Goal: Feedback & Contribution: Contribute content

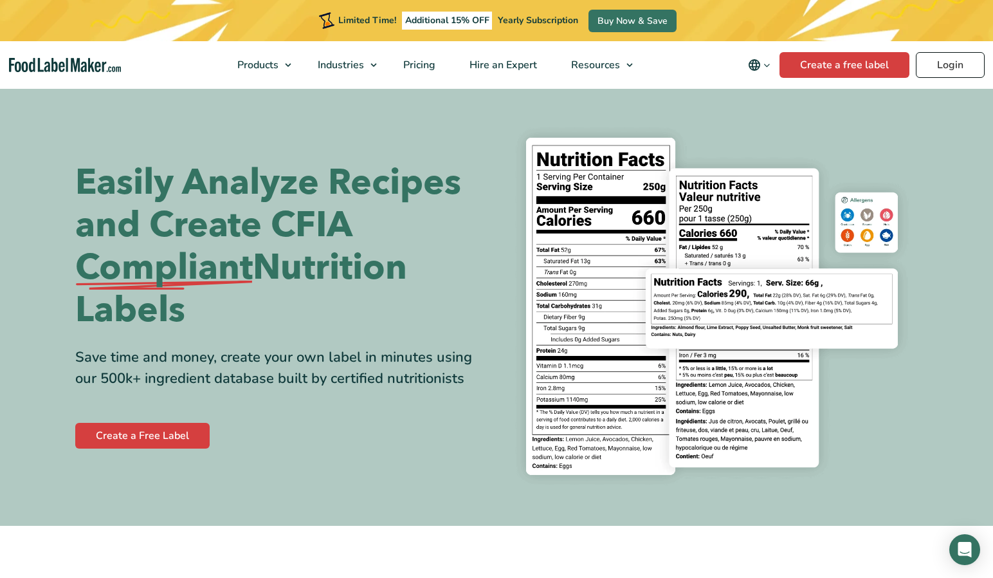
click at [958, 64] on link "Login" at bounding box center [950, 65] width 69 height 26
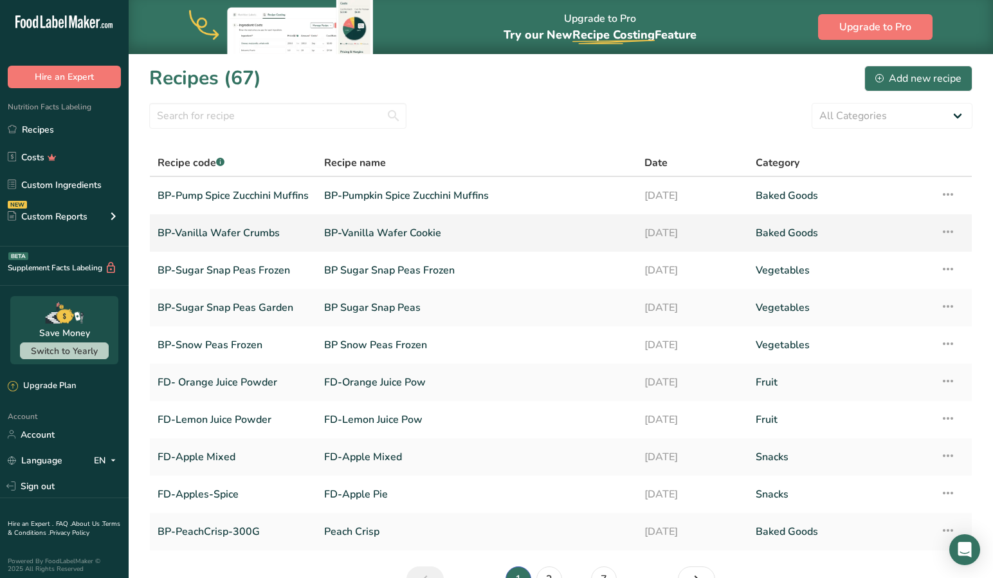
click at [373, 233] on link "BP-Vanilla Wafer Cookie" at bounding box center [476, 232] width 305 height 27
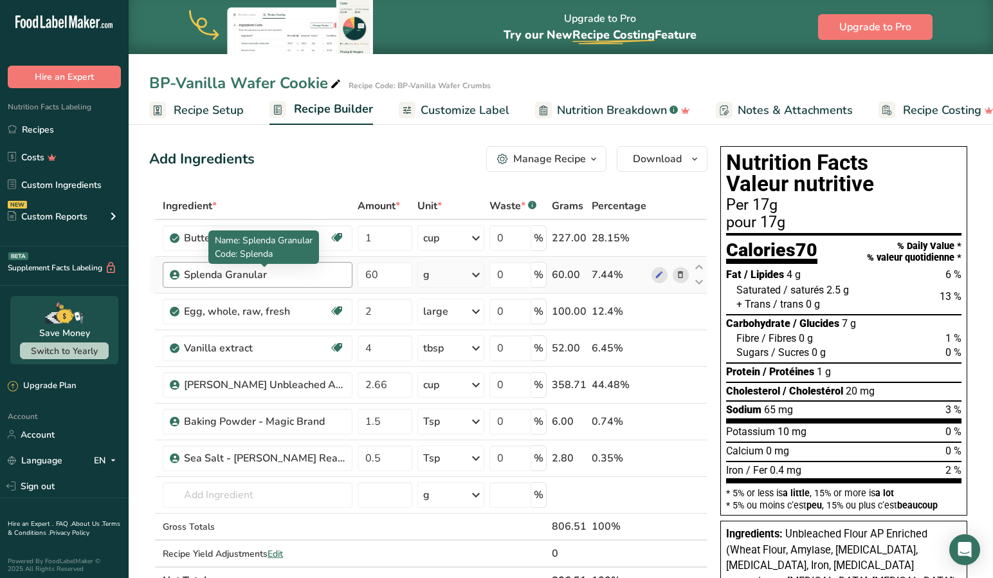
scroll to position [21, 0]
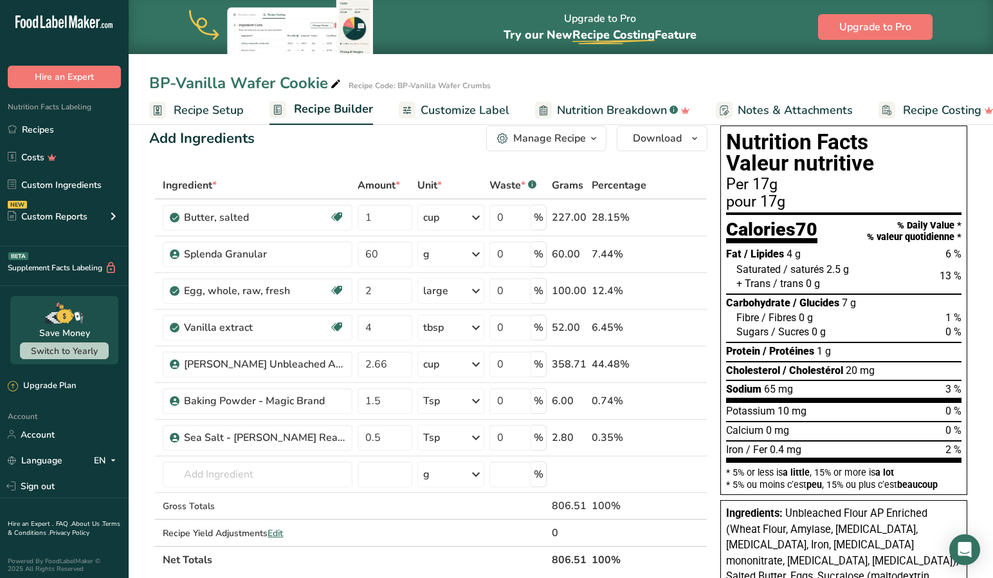
click at [203, 107] on span "Recipe Setup" at bounding box center [209, 110] width 70 height 17
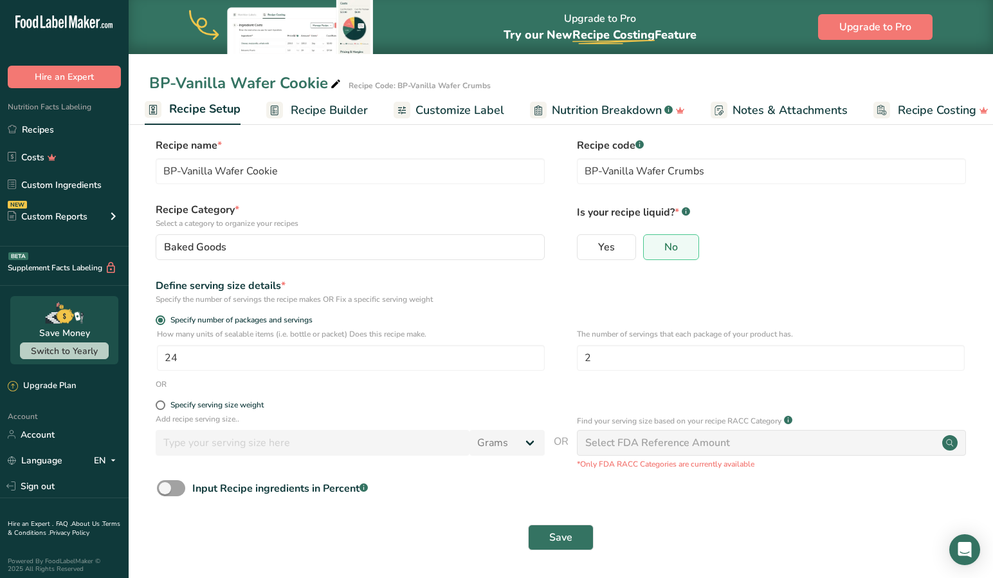
scroll to position [8, 0]
click at [162, 405] on span at bounding box center [161, 405] width 10 height 10
click at [162, 405] on input "Specify serving size weight" at bounding box center [160, 405] width 8 height 8
radio input "true"
radio input "false"
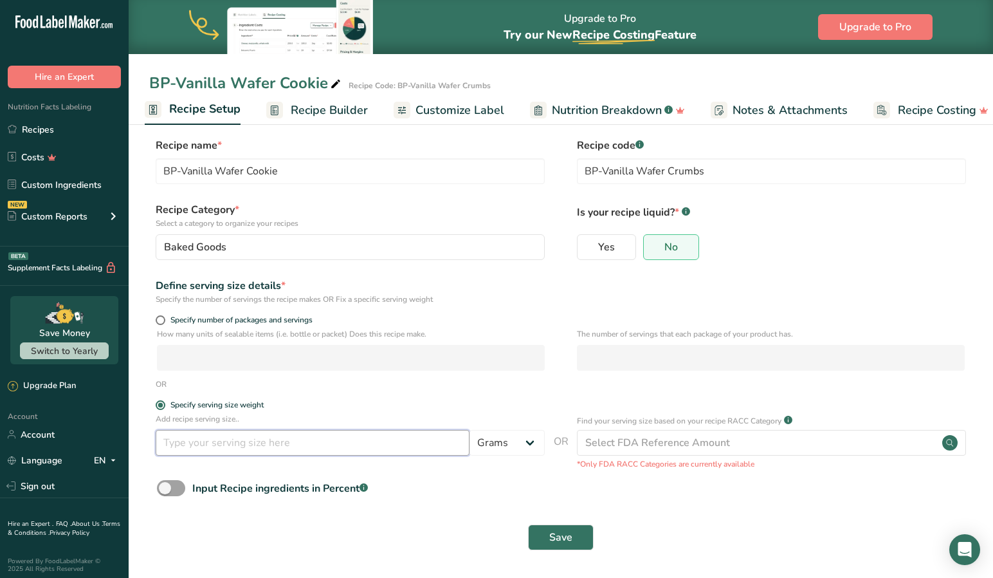
click at [286, 442] on input "number" at bounding box center [313, 443] width 314 height 26
type input "192"
click at [563, 533] on span "Save" at bounding box center [560, 536] width 23 height 15
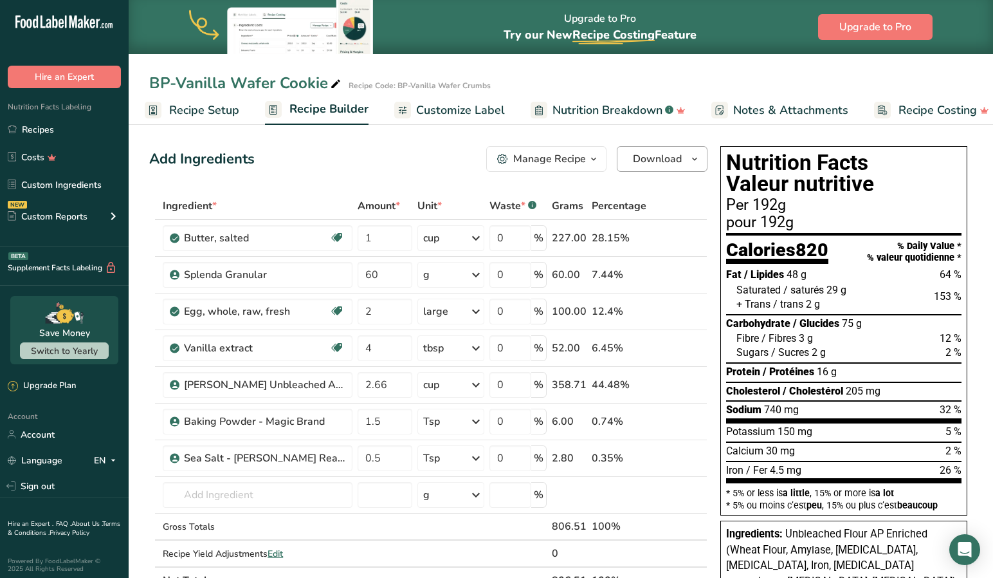
click at [693, 160] on icon "button" at bounding box center [695, 159] width 10 height 16
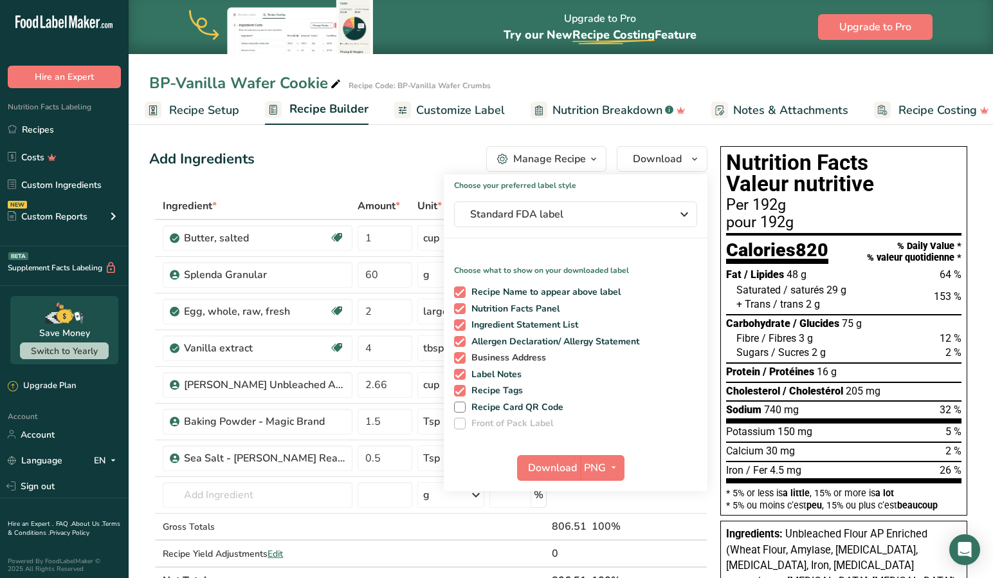
click at [461, 357] on span at bounding box center [460, 358] width 12 height 12
click at [461, 357] on input "Business Address" at bounding box center [458, 357] width 8 height 8
checkbox input "false"
click at [552, 467] on span "Download" at bounding box center [552, 467] width 49 height 15
click at [55, 185] on link "Custom Ingredients" at bounding box center [64, 184] width 129 height 24
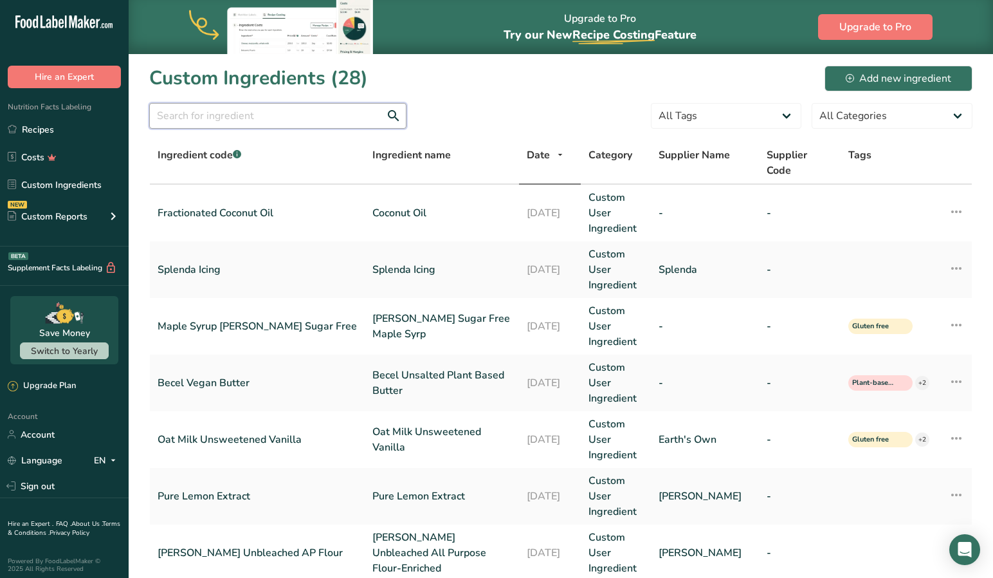
click at [273, 115] on input "text" at bounding box center [277, 116] width 257 height 26
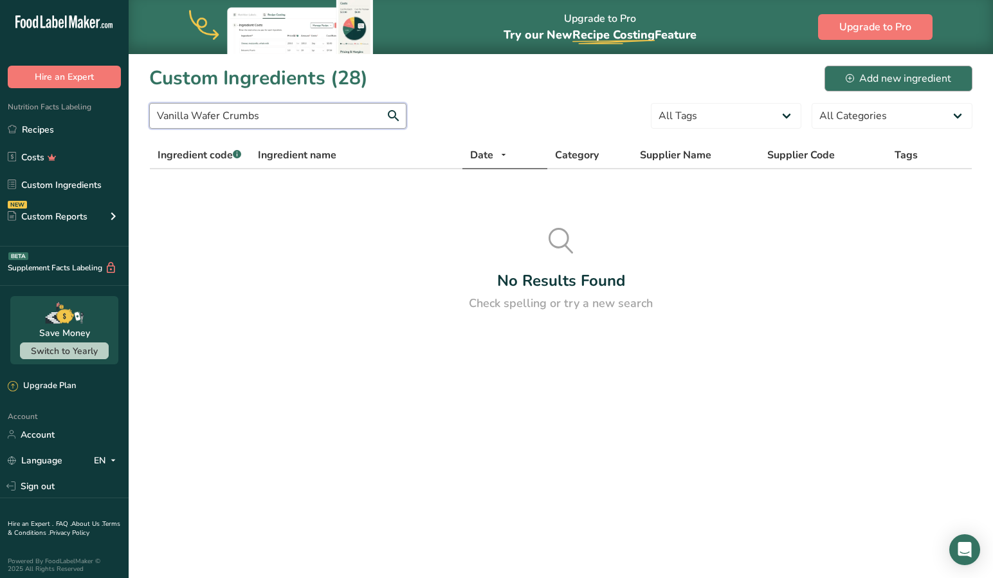
type input "Vanilla Wafer Crumbs"
click at [879, 75] on div "Add new ingredient" at bounding box center [898, 78] width 105 height 15
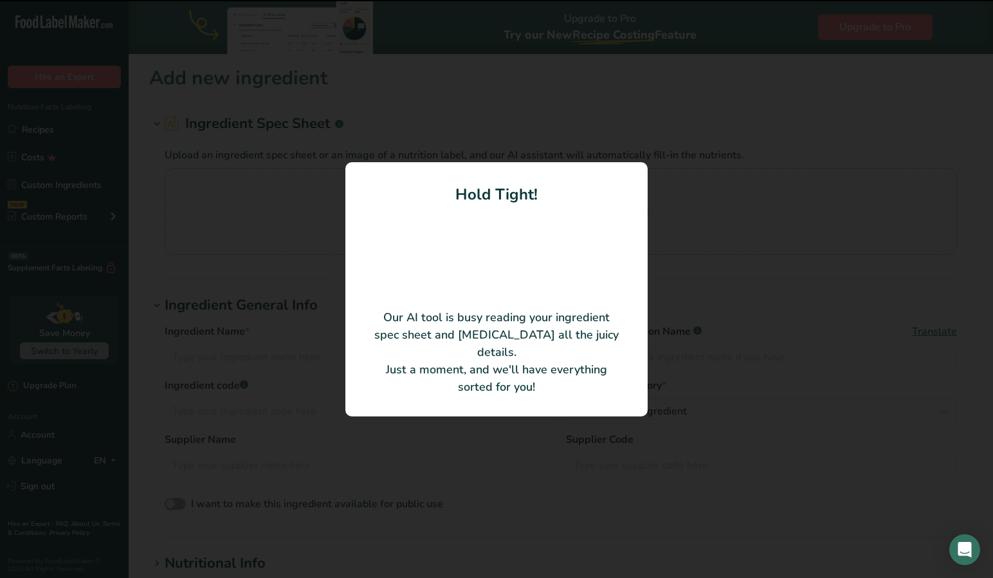
type input "Unbleached Flour AP Enriched (Wheat Flour, [MEDICAL_DATA], [MEDICAL_DATA], Iron…"
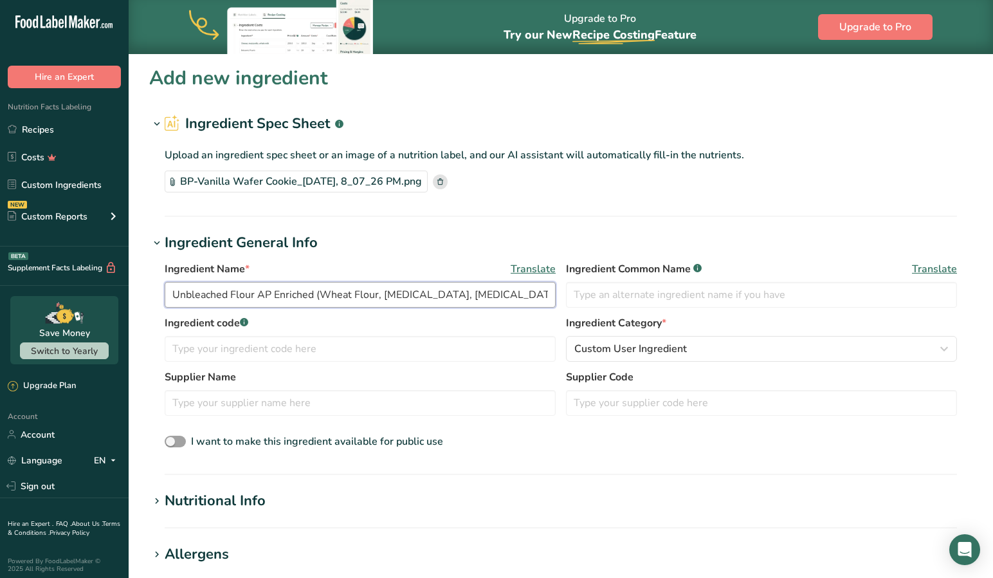
drag, startPoint x: 175, startPoint y: 295, endPoint x: 691, endPoint y: 441, distance: 536.9
click at [710, 449] on div "Ingredient Name * Translate Unbleached Flour AP Enriched (Wheat Flour, [MEDICAL…" at bounding box center [560, 355] width 823 height 205
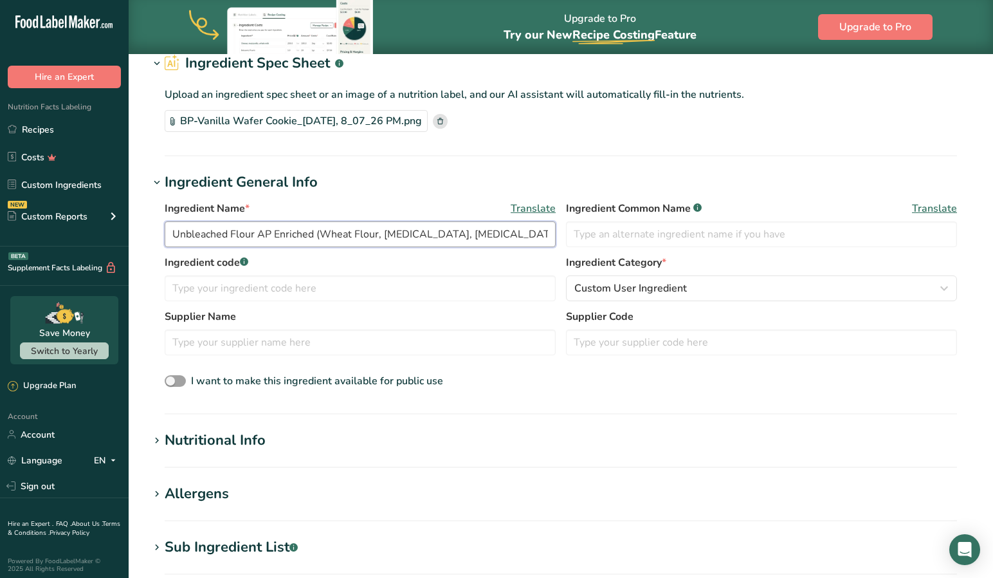
scroll to position [68, 0]
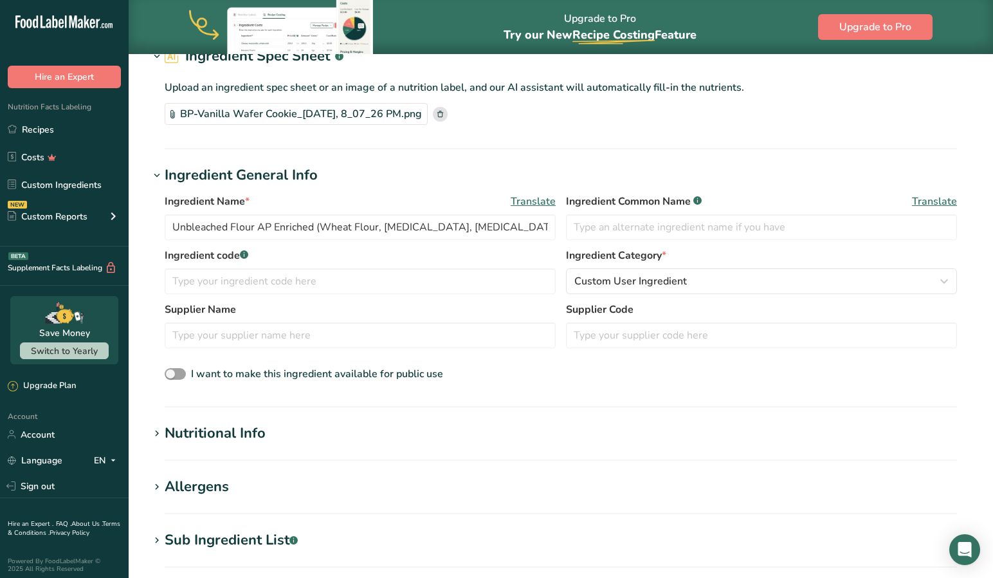
click at [157, 433] on icon at bounding box center [157, 434] width 12 height 18
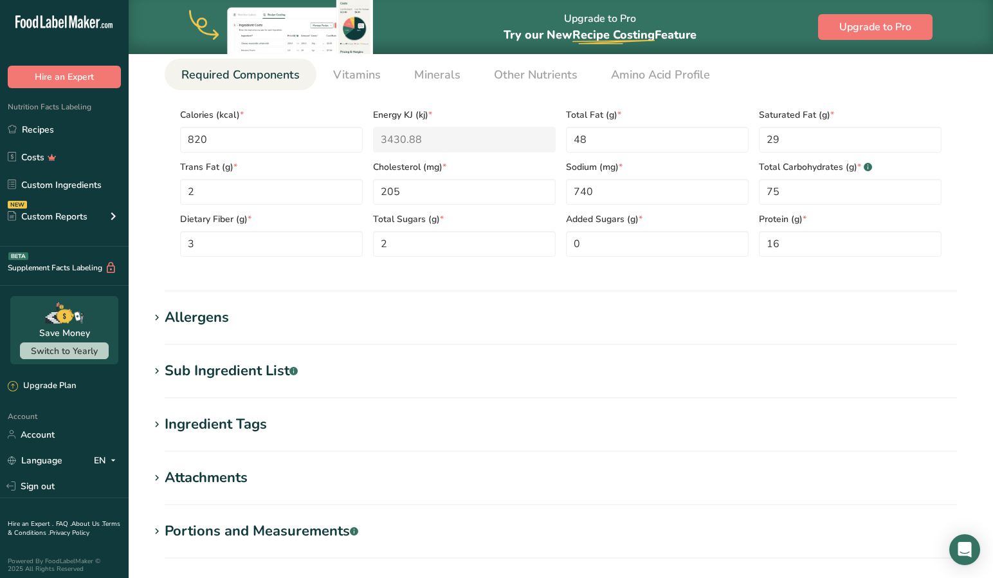
scroll to position [533, 0]
click at [158, 369] on icon at bounding box center [157, 372] width 12 height 18
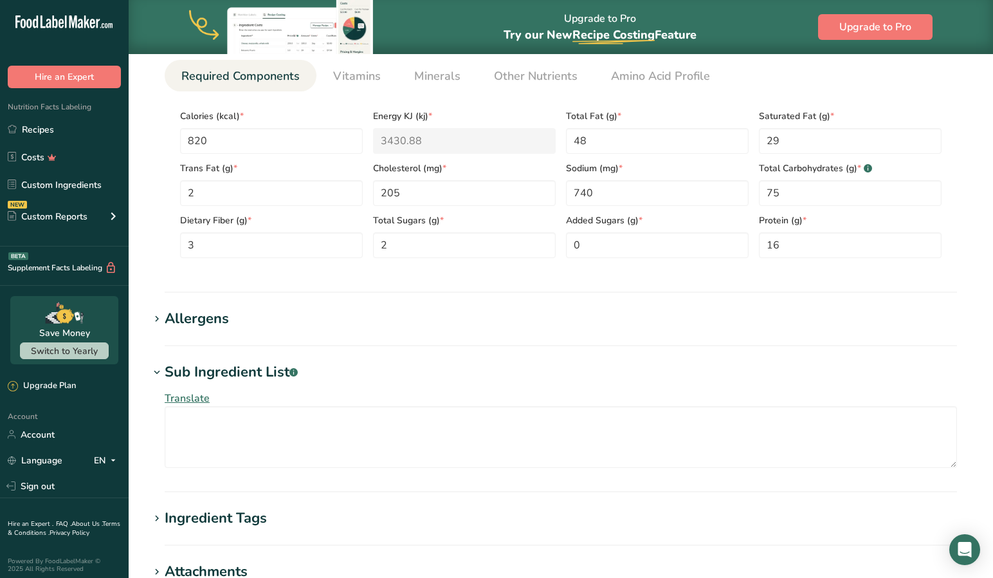
click at [157, 371] on icon at bounding box center [157, 372] width 12 height 18
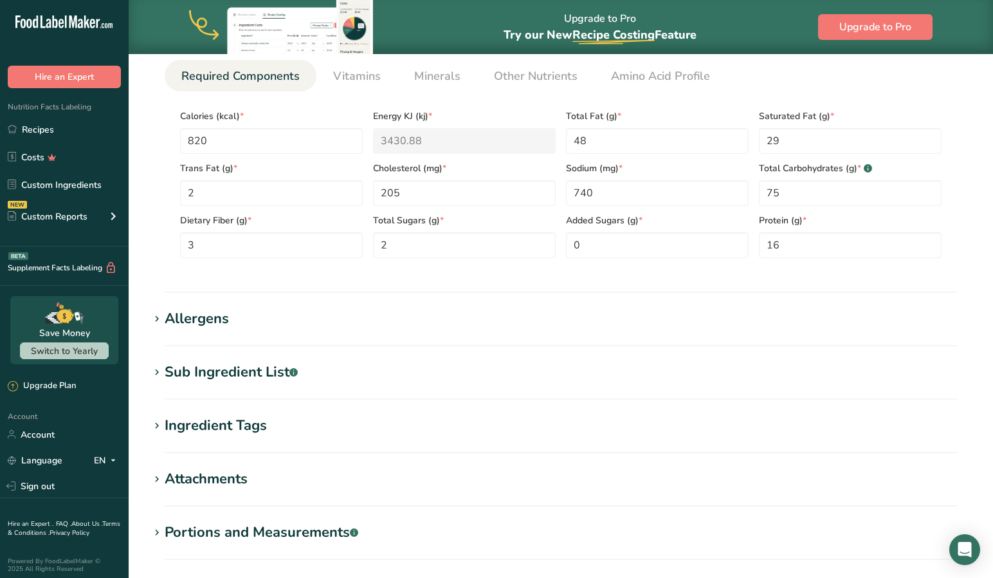
click at [156, 426] on icon at bounding box center [157, 426] width 12 height 18
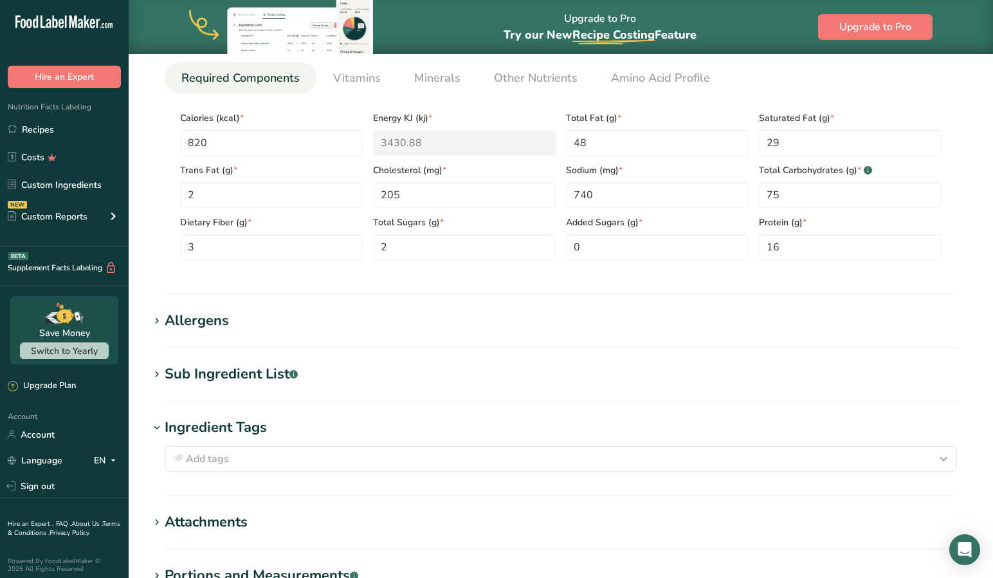
scroll to position [531, 0]
click at [158, 374] on icon at bounding box center [157, 374] width 12 height 18
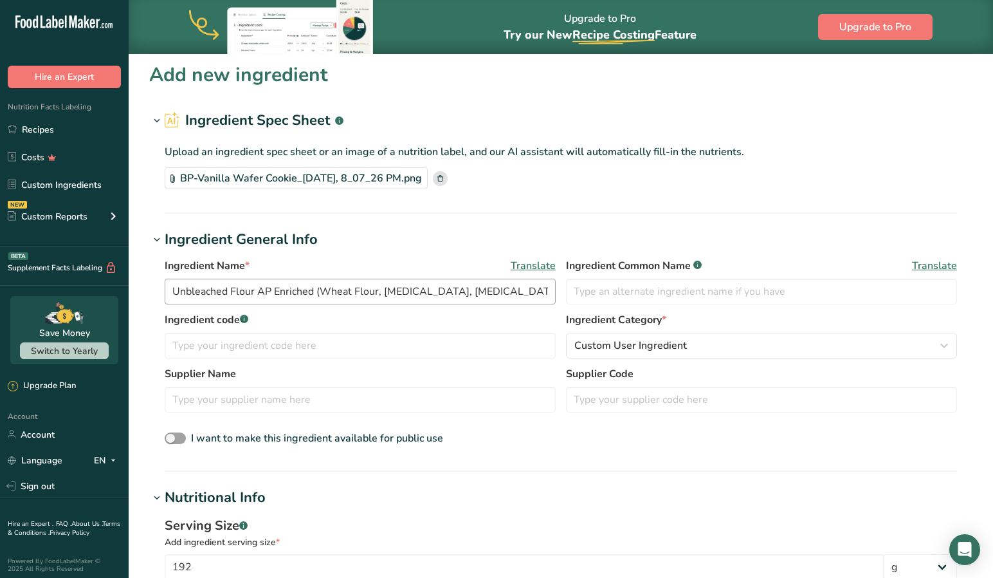
scroll to position [0, 0]
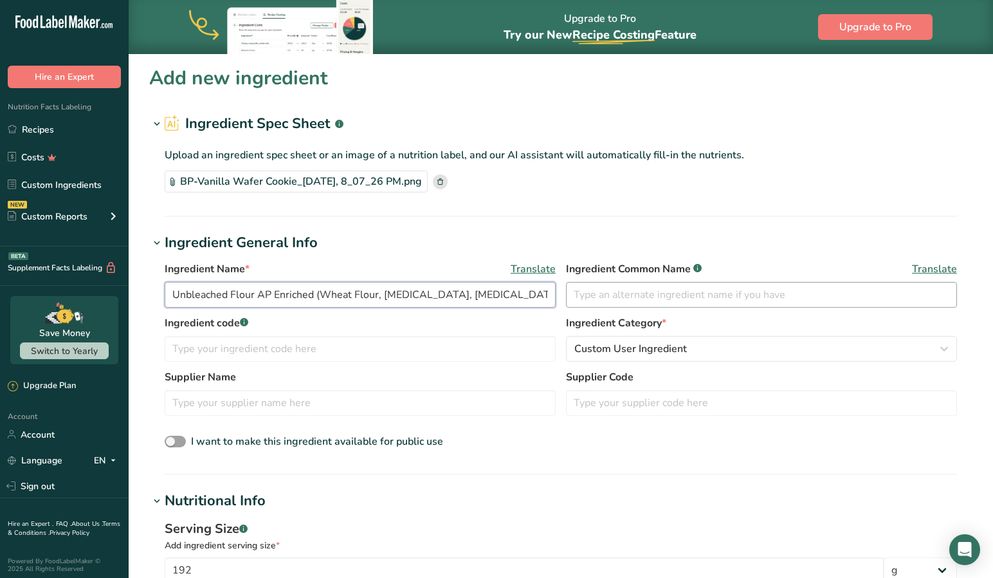
drag, startPoint x: 243, startPoint y: 289, endPoint x: 594, endPoint y: 292, distance: 351.2
click at [594, 292] on div "Ingredient Name * Translate Unbleached Flour AP Enriched (Wheat Flour, [MEDICAL…" at bounding box center [561, 288] width 792 height 54
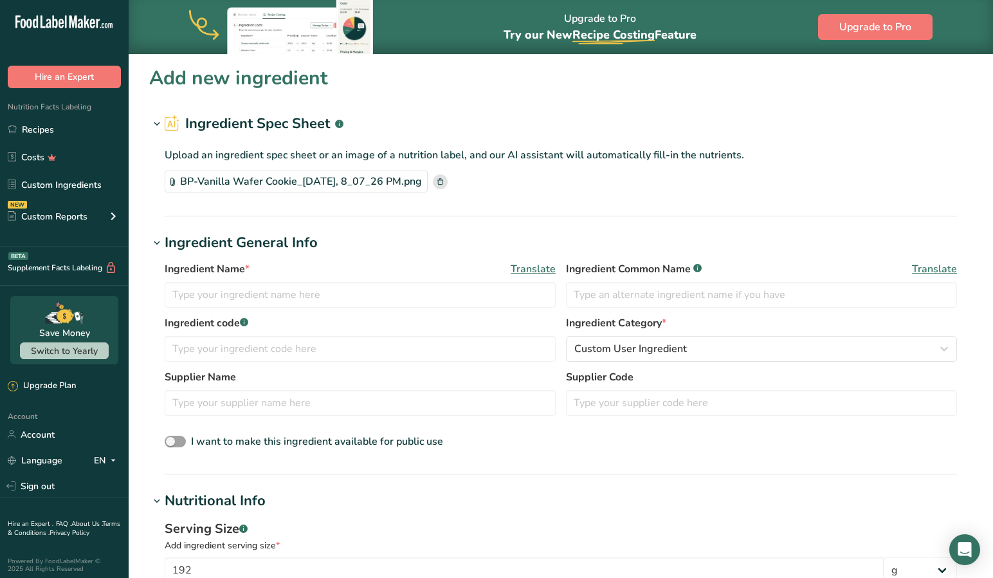
drag, startPoint x: 464, startPoint y: 180, endPoint x: 471, endPoint y: 191, distance: 13.0
click at [486, 196] on div "Upload an ingredient spec sheet or an image of a nutrition label, and our AI as…" at bounding box center [560, 167] width 823 height 66
click at [448, 181] on rect at bounding box center [440, 181] width 15 height 15
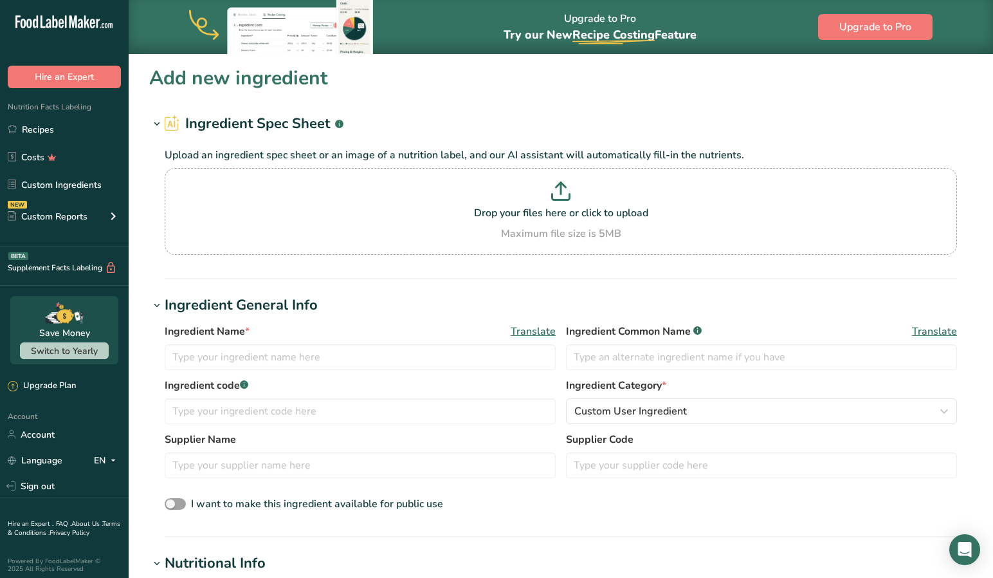
scroll to position [31, 0]
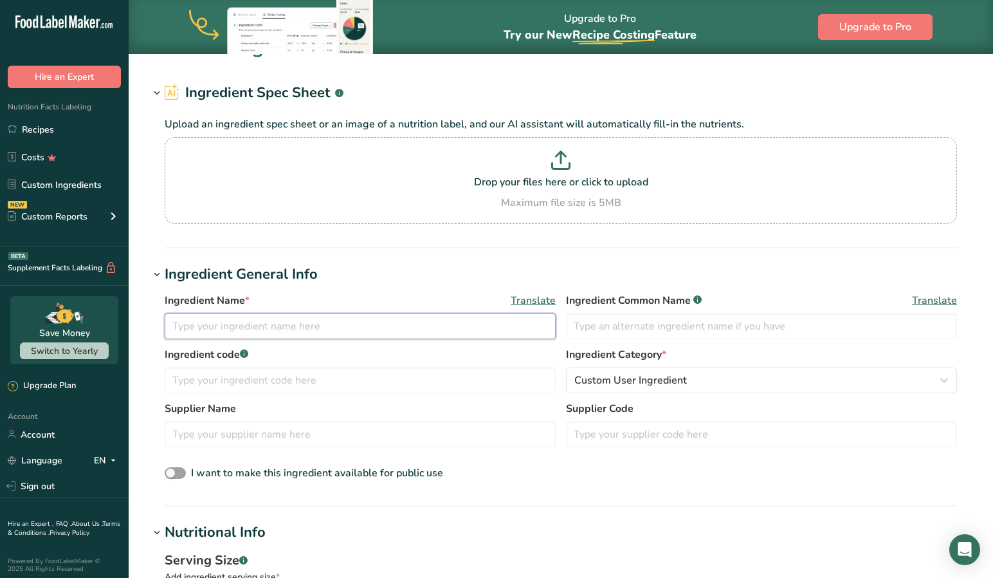
click at [200, 327] on input "text" at bounding box center [360, 326] width 391 height 26
type input "Vanilla Wafer Crumbs"
click at [539, 298] on span "Translate" at bounding box center [533, 300] width 45 height 15
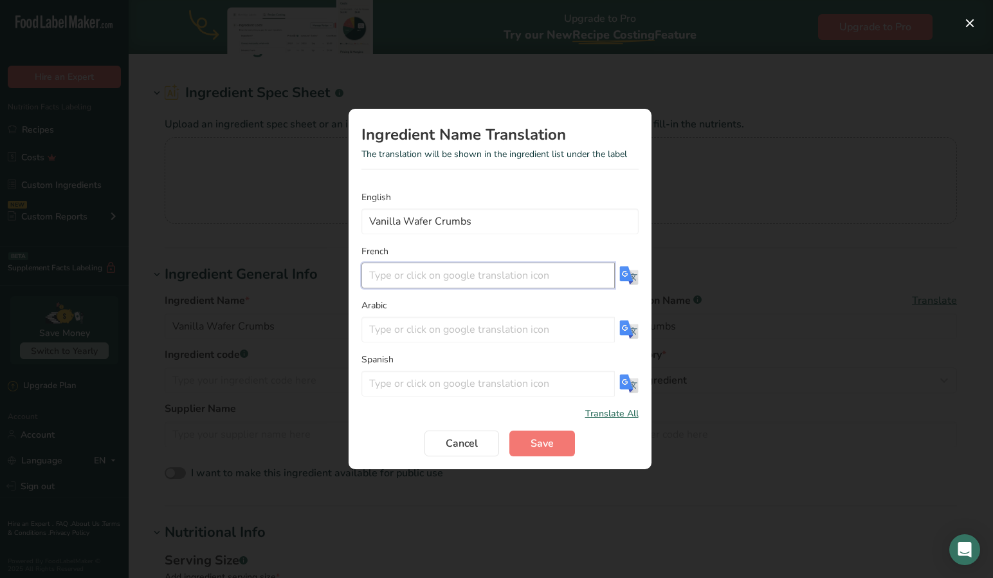
click at [414, 278] on input "Translation Modal" at bounding box center [488, 275] width 253 height 26
drag, startPoint x: 531, startPoint y: 273, endPoint x: 365, endPoint y: 271, distance: 165.3
click at [365, 271] on input "Miettes de gaufrettes à la vanille" at bounding box center [488, 275] width 253 height 26
type input "Miettes de gaufrettes à la vanille"
click at [538, 441] on span "Save" at bounding box center [542, 442] width 23 height 15
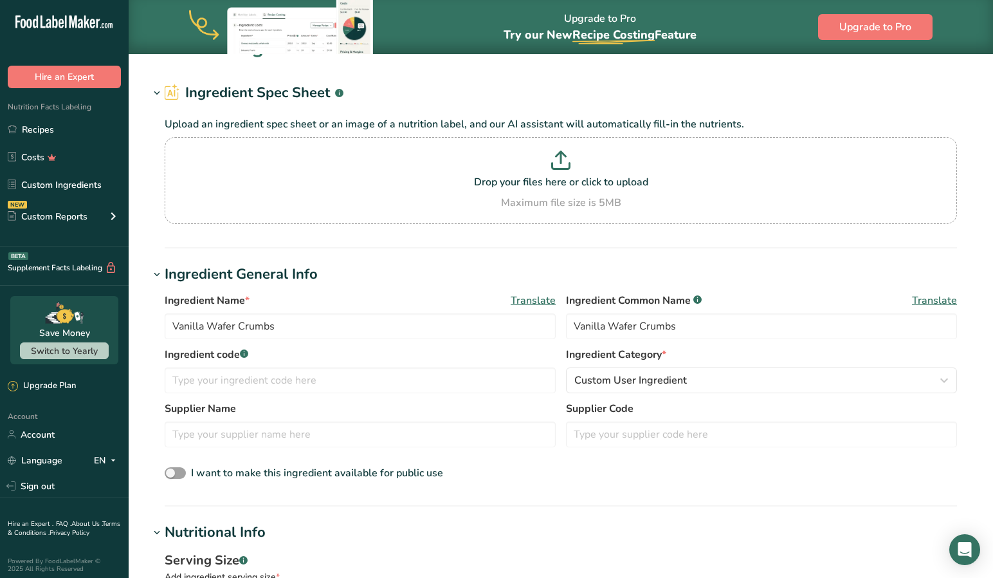
click at [942, 297] on span "Translate" at bounding box center [934, 300] width 45 height 15
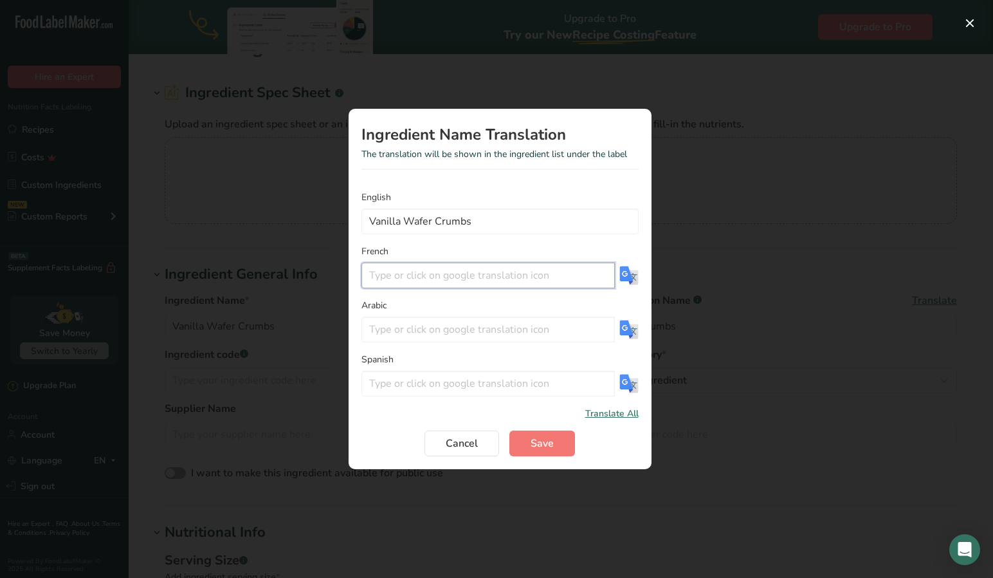
click at [396, 272] on input "Translation Modal" at bounding box center [488, 275] width 253 height 26
paste input "Miettes de gaufrettes à la vanille"
type input "Miettes de gaufrettes à la vanille"
click at [549, 437] on span "Save" at bounding box center [542, 442] width 23 height 15
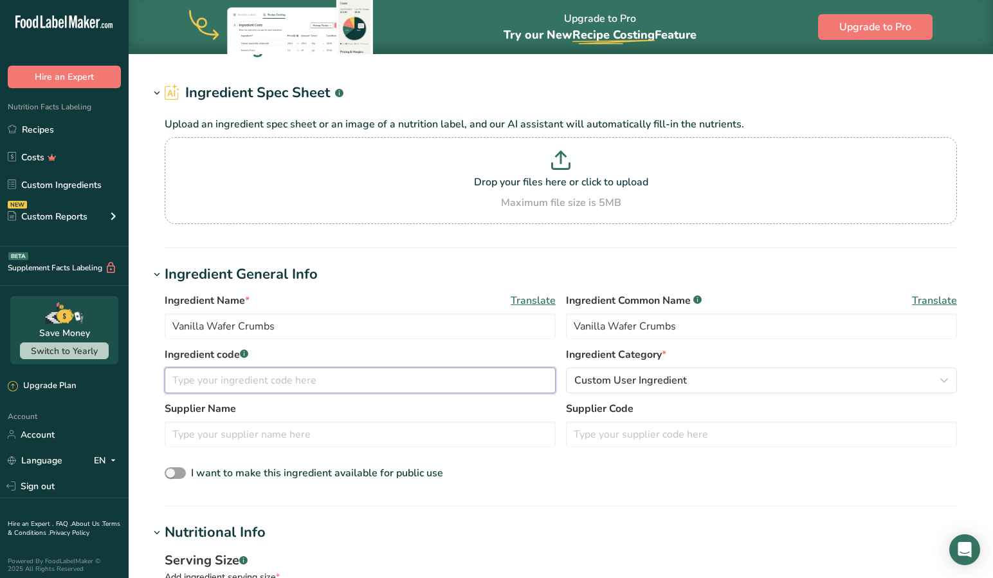
click at [311, 380] on input "text" at bounding box center [360, 380] width 391 height 26
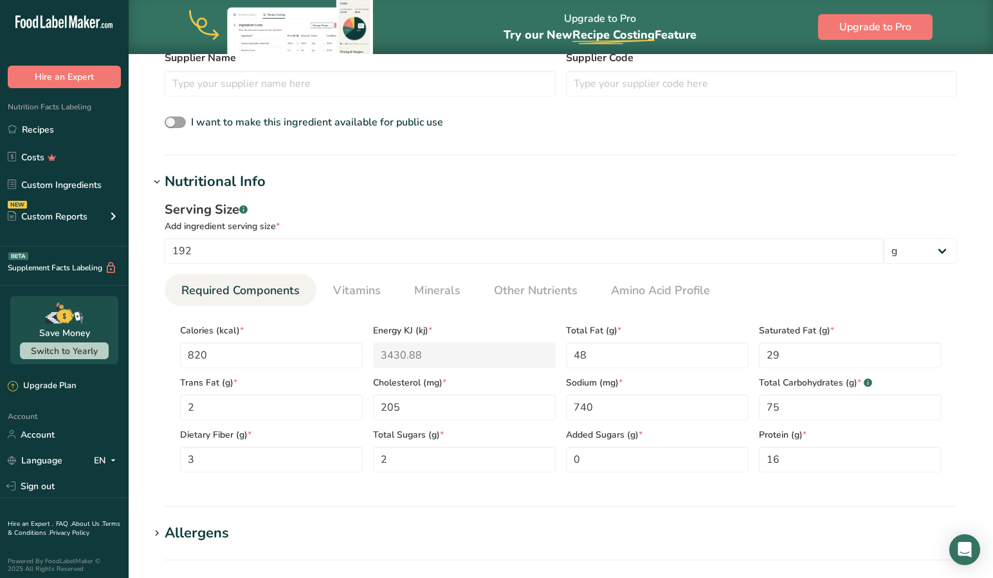
scroll to position [382, 0]
type input "Bp-Vanilla Wafer Crumbs"
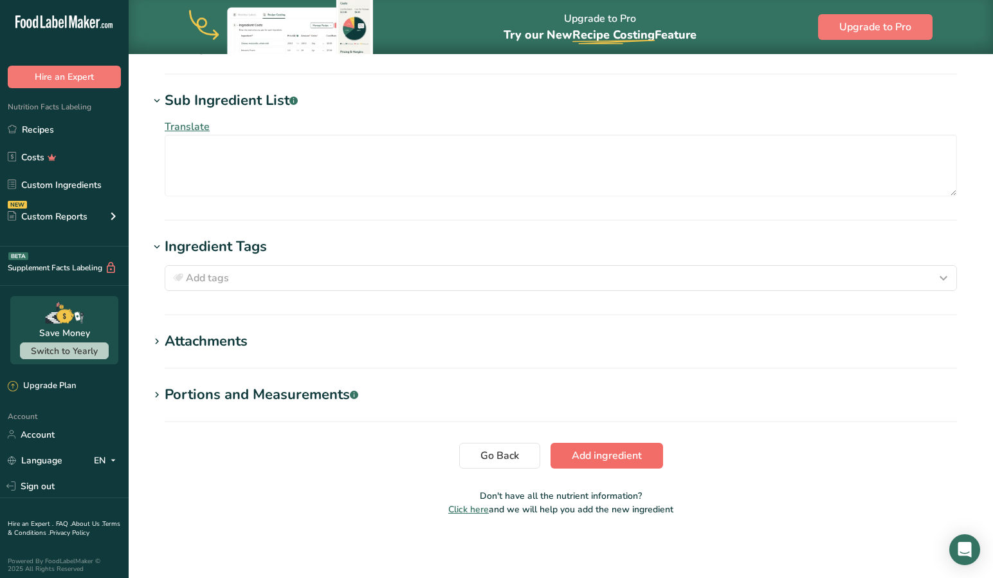
scroll to position [867, 0]
click at [605, 451] on span "Add ingredient" at bounding box center [607, 455] width 70 height 15
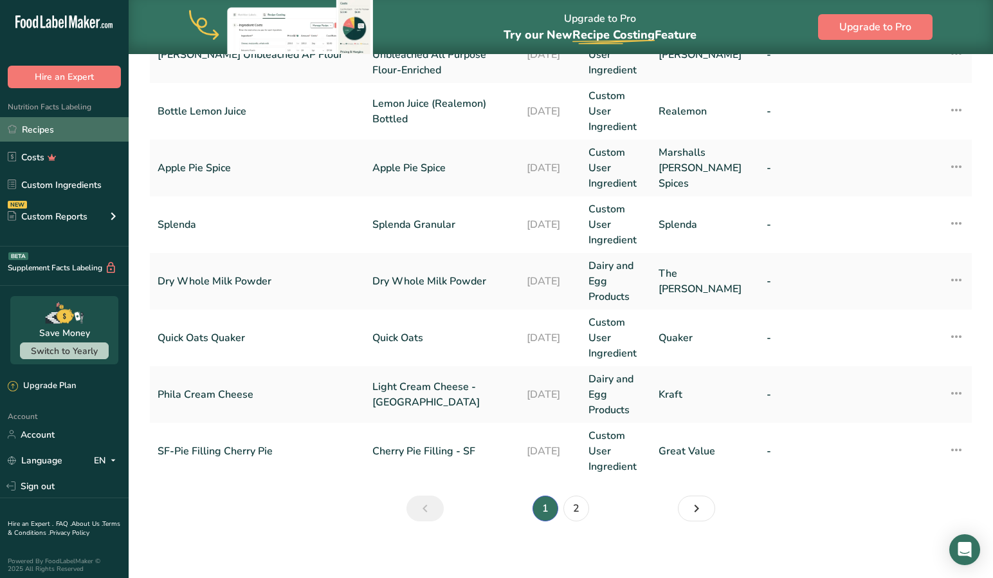
scroll to position [555, 0]
click at [45, 117] on link "Recipes" at bounding box center [64, 129] width 129 height 24
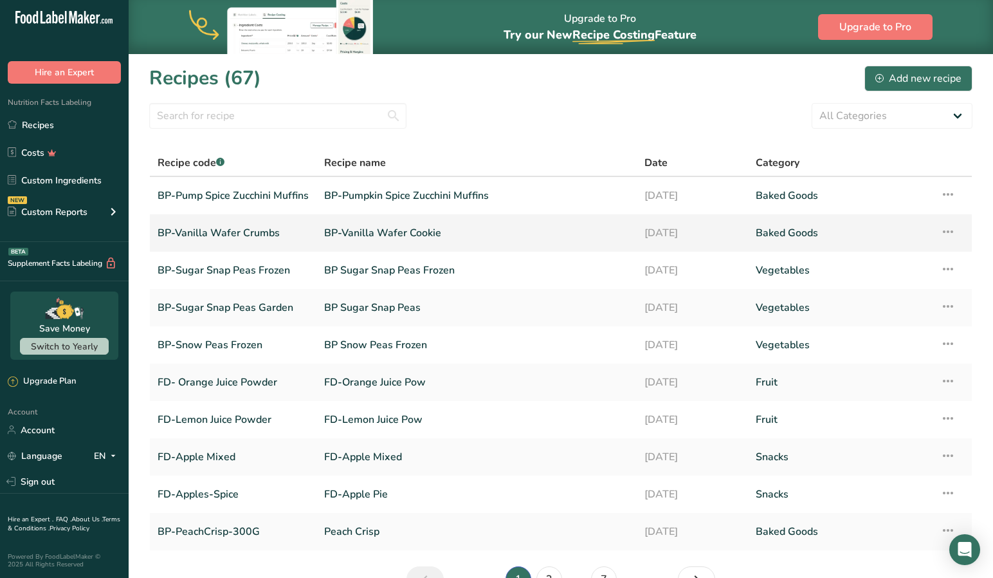
click at [223, 232] on link "BP-Vanilla Wafer Crumbs" at bounding box center [233, 232] width 151 height 27
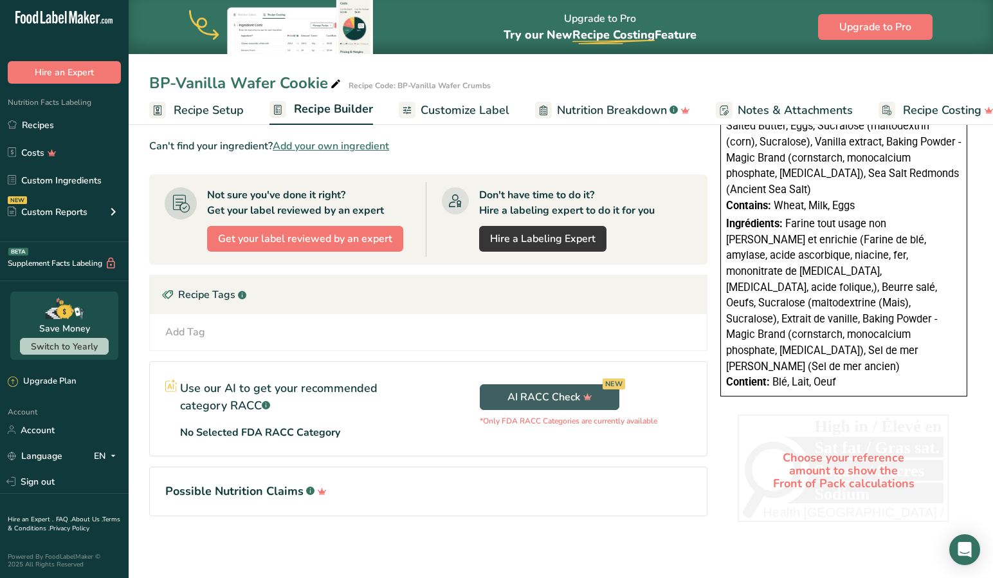
scroll to position [482, 0]
click at [710, 458] on div "Add Ingredients Manage Recipe Delete Recipe Duplicate Recipe Scale Recipe Save …" at bounding box center [432, 113] width 566 height 887
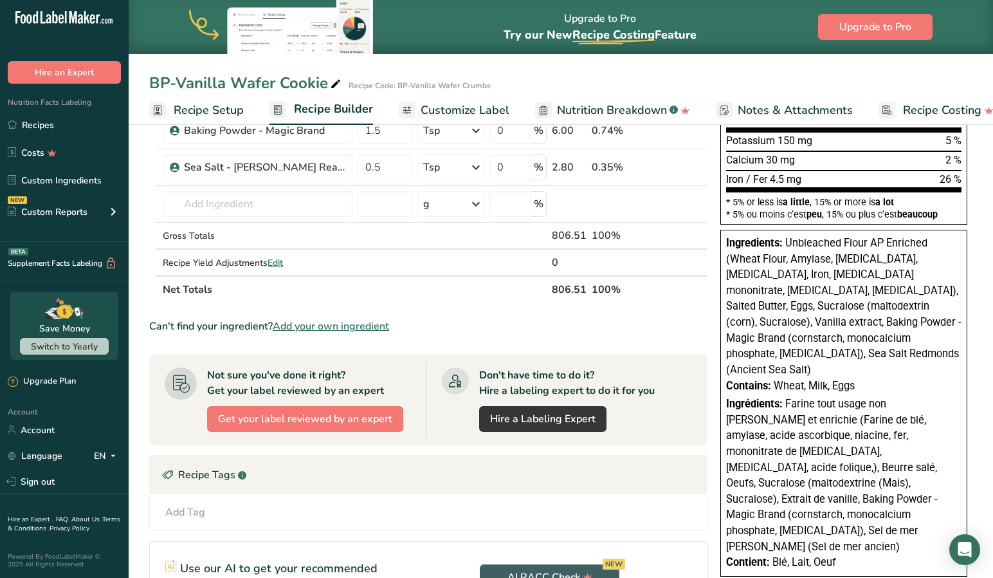
scroll to position [289, 0]
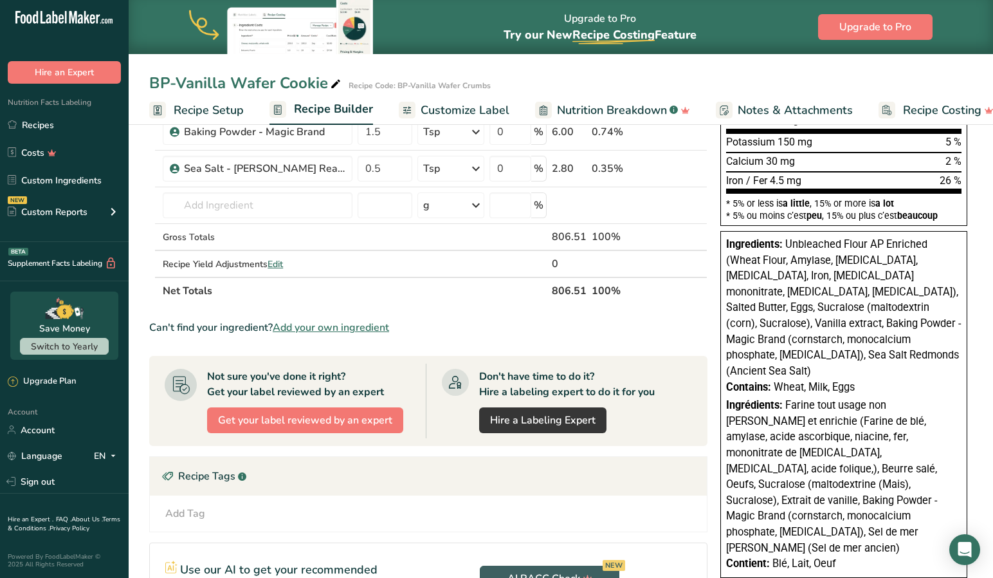
drag, startPoint x: 859, startPoint y: 359, endPoint x: 751, endPoint y: 249, distance: 154.2
click at [718, 241] on div "Nutrition Facts Valeur nutritive Per 192g pour 192g Calories 820 % Daily Value …" at bounding box center [843, 216] width 257 height 731
copy div "Ingredients: Unbleached Flour AP Enriched (Wheat Flour, Amylase, [MEDICAL_DATA]…"
click at [50, 181] on link "Custom Ingredients" at bounding box center [64, 180] width 129 height 24
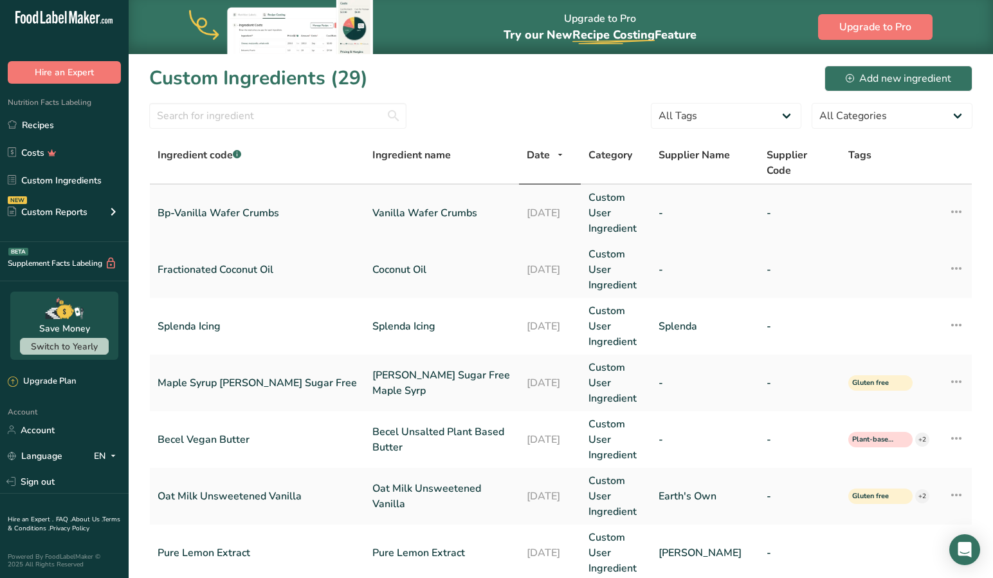
click at [214, 205] on link "Bp-Vanilla Wafer Crumbs" at bounding box center [257, 212] width 199 height 15
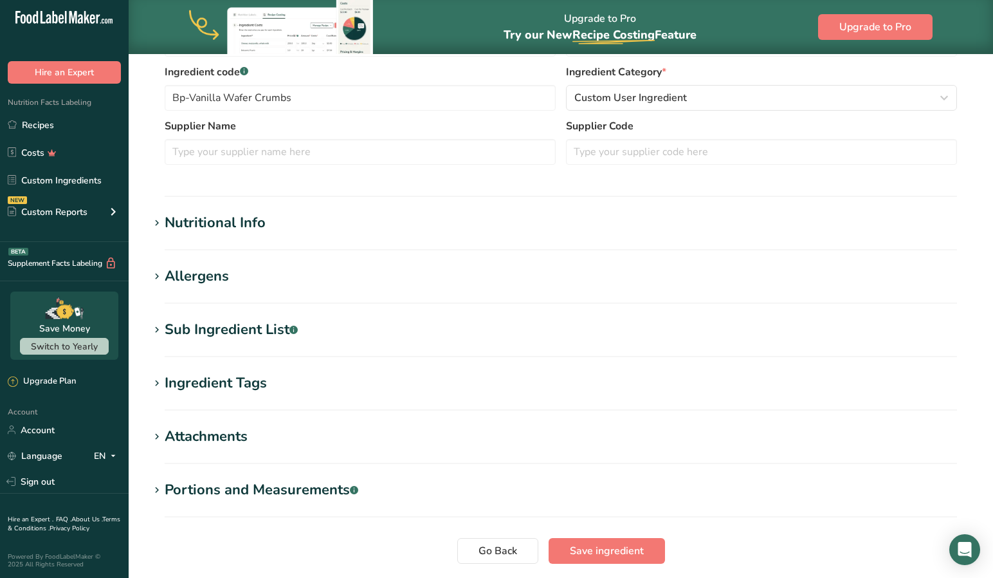
scroll to position [314, 0]
click at [158, 327] on icon at bounding box center [157, 329] width 12 height 18
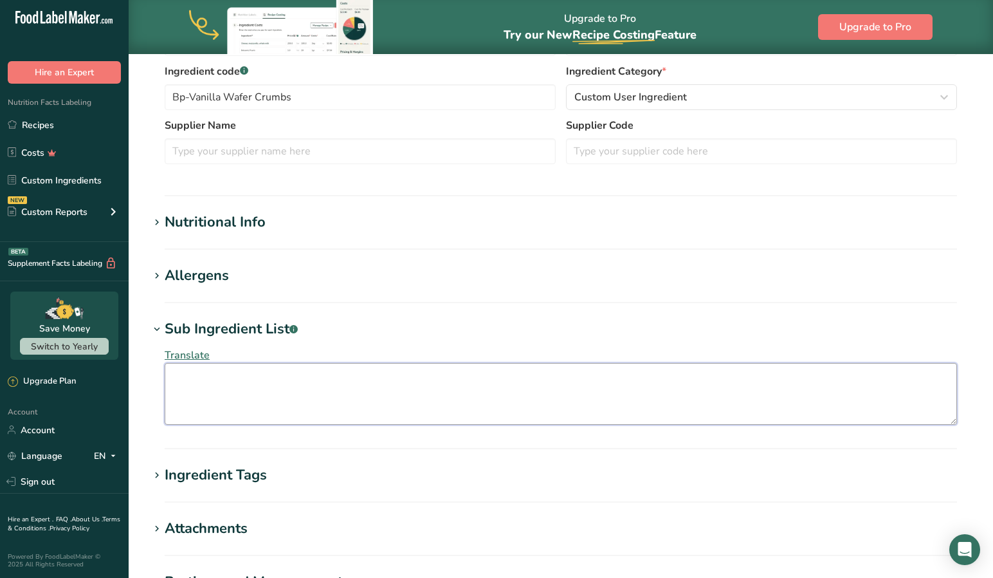
click at [188, 377] on textarea at bounding box center [561, 394] width 792 height 62
paste textarea "Ingredients: Unbleached Flour AP Enriched (Wheat Flour, Amylase, [MEDICAL_DATA]…"
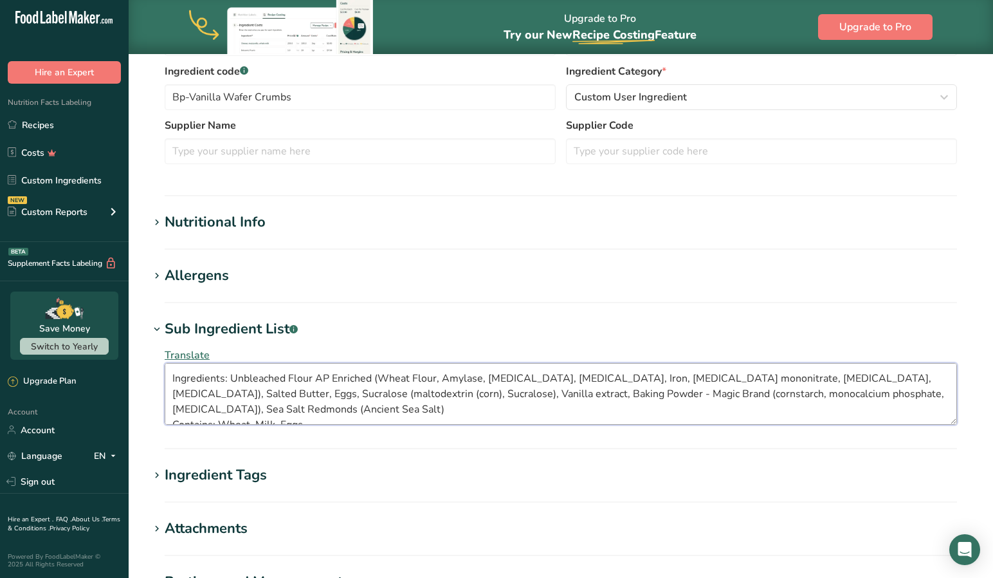
scroll to position [8, 0]
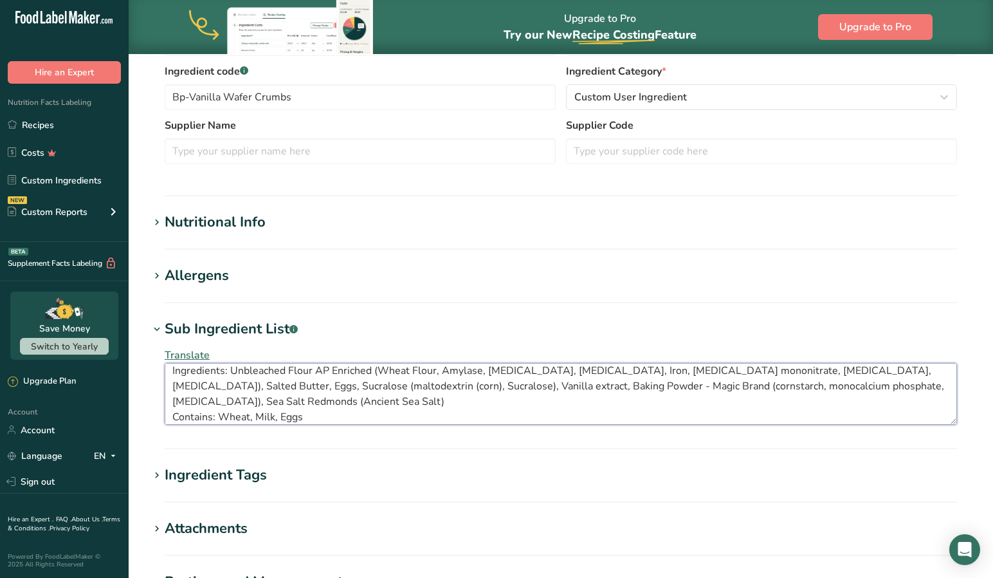
drag, startPoint x: 228, startPoint y: 373, endPoint x: 134, endPoint y: 366, distance: 93.5
click at [134, 366] on section "Edit Vanilla Wafer Crumbs Ingredient Spec Sheet .a-a{fill:#347362;}.b-a{fill:#f…" at bounding box center [561, 231] width 865 height 984
drag, startPoint x: 318, startPoint y: 417, endPoint x: 151, endPoint y: 415, distance: 167.3
click at [151, 415] on div "Translate Unbleached Flour AP Enriched (Wheat Flour, Amylase, [MEDICAL_DATA], […" at bounding box center [560, 386] width 823 height 93
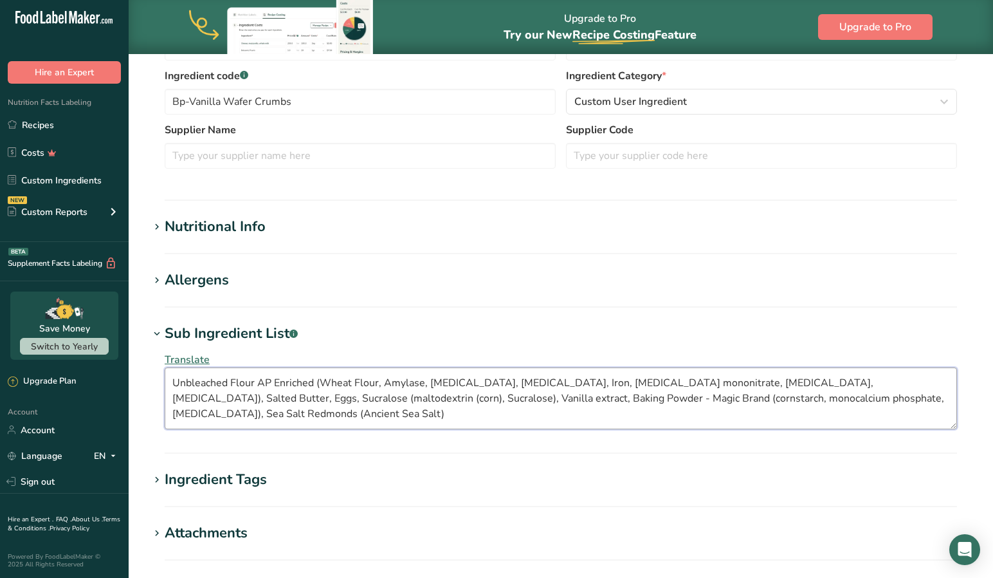
scroll to position [318, 0]
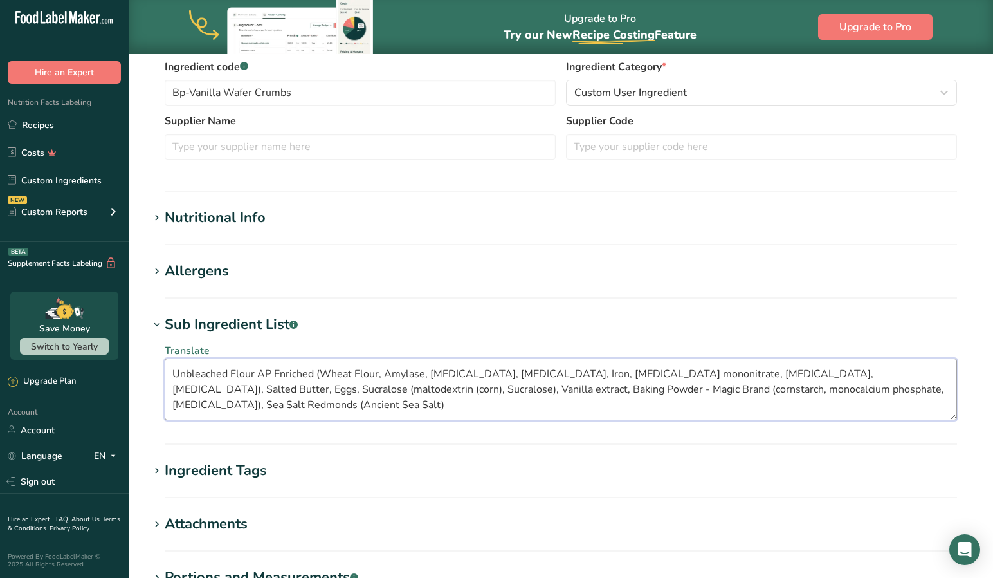
type textarea "Unbleached Flour AP Enriched (Wheat Flour, Amylase, [MEDICAL_DATA], [MEDICAL_DA…"
click at [338, 460] on h1 "Ingredient Tags" at bounding box center [560, 470] width 823 height 21
drag, startPoint x: 219, startPoint y: 408, endPoint x: 158, endPoint y: 362, distance: 76.3
click at [157, 362] on div "Translate Unbleached Flour AP Enriched (Wheat Flour, Amylase, [MEDICAL_DATA], […" at bounding box center [560, 381] width 823 height 93
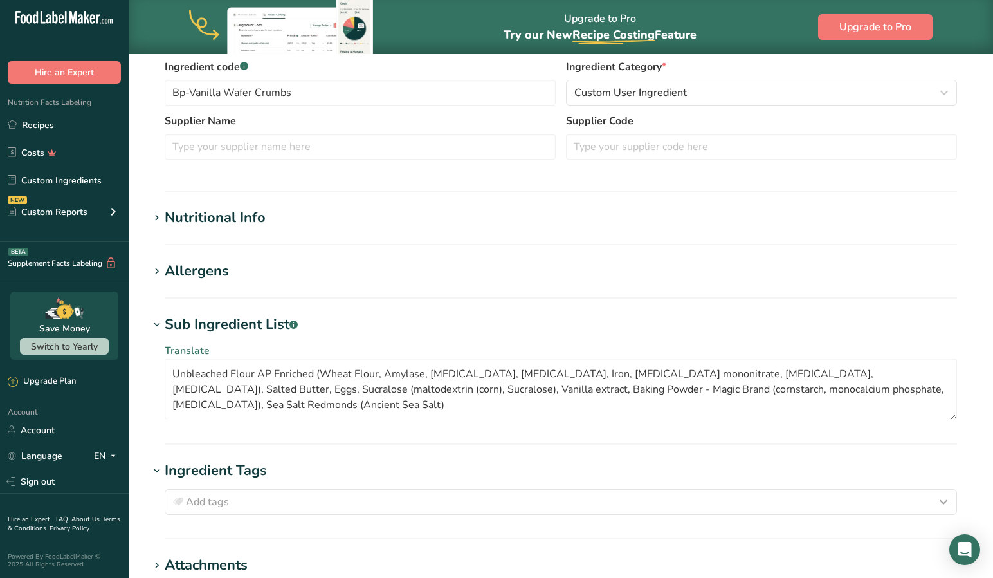
click at [189, 351] on span "Translate" at bounding box center [187, 350] width 45 height 14
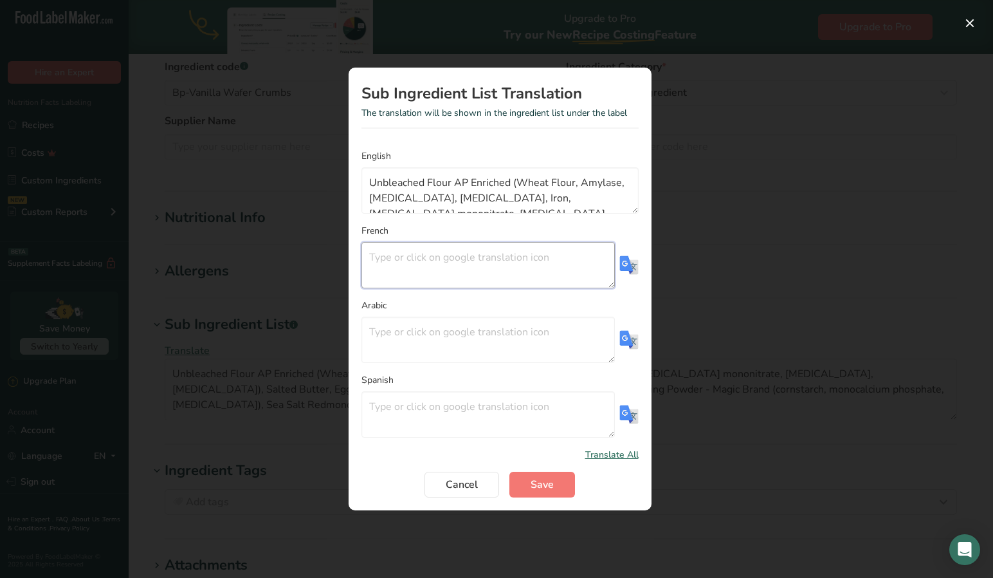
click at [362, 253] on textarea "Translation Modal" at bounding box center [488, 265] width 253 height 46
click at [624, 264] on img "Translation Modal" at bounding box center [628, 264] width 19 height 19
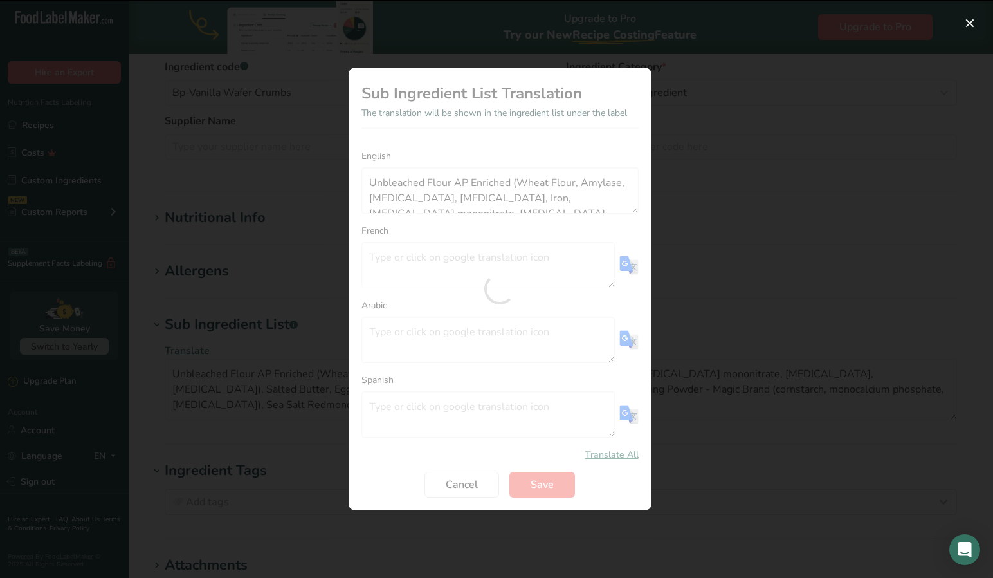
type textarea "Farine non [PERSON_NAME] enrichie AP (farine de blé, amylase, acide ascorbique,…"
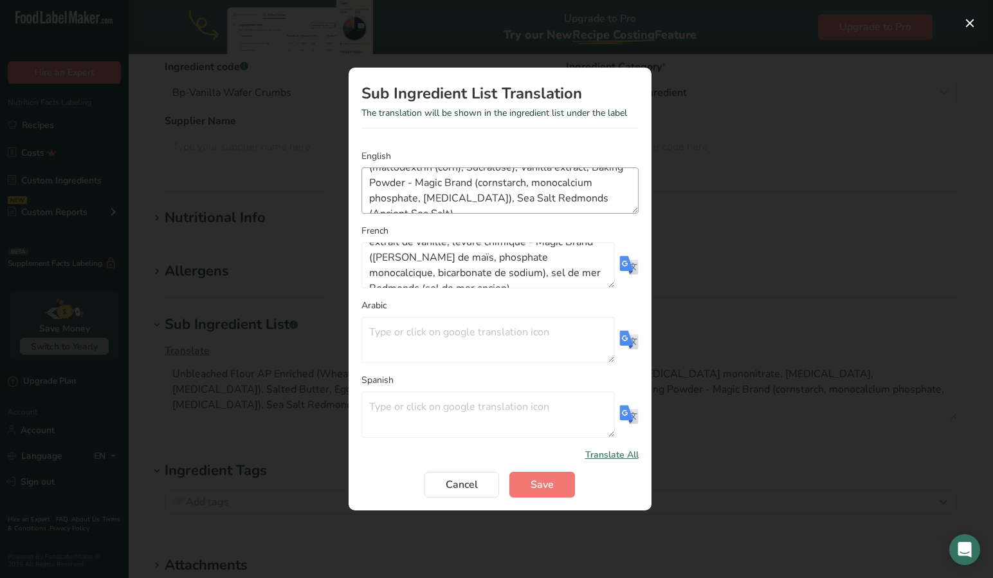
scroll to position [0, 0]
click at [538, 476] on button "Save" at bounding box center [542, 484] width 66 height 26
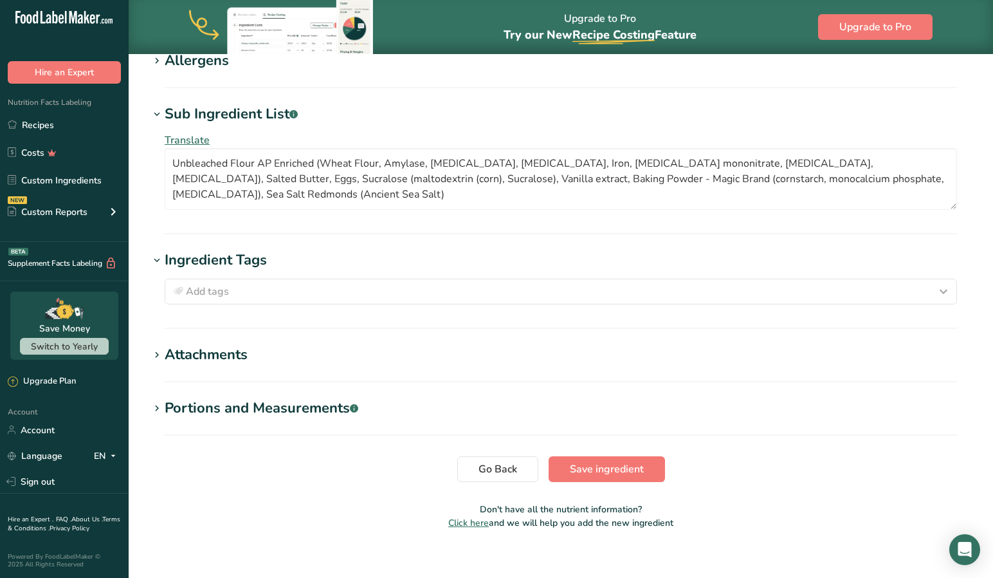
scroll to position [530, 0]
click at [157, 406] on icon at bounding box center [157, 407] width 12 height 18
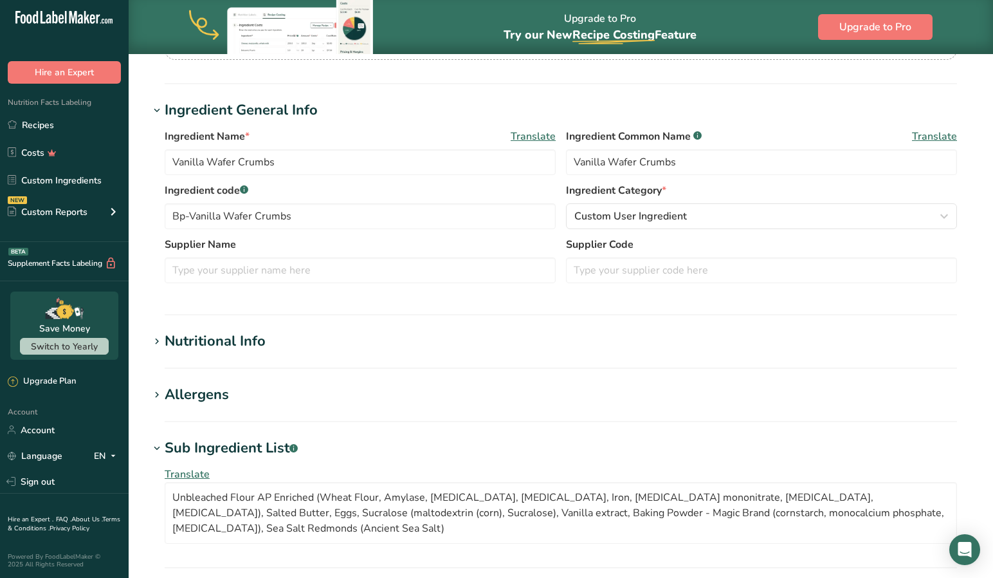
scroll to position [198, 0]
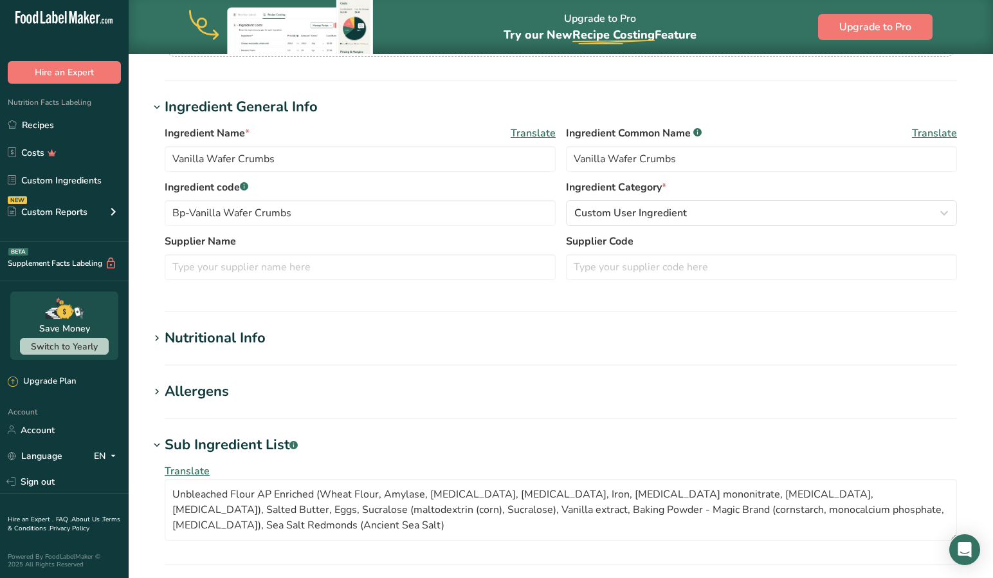
click at [154, 333] on icon at bounding box center [157, 338] width 12 height 18
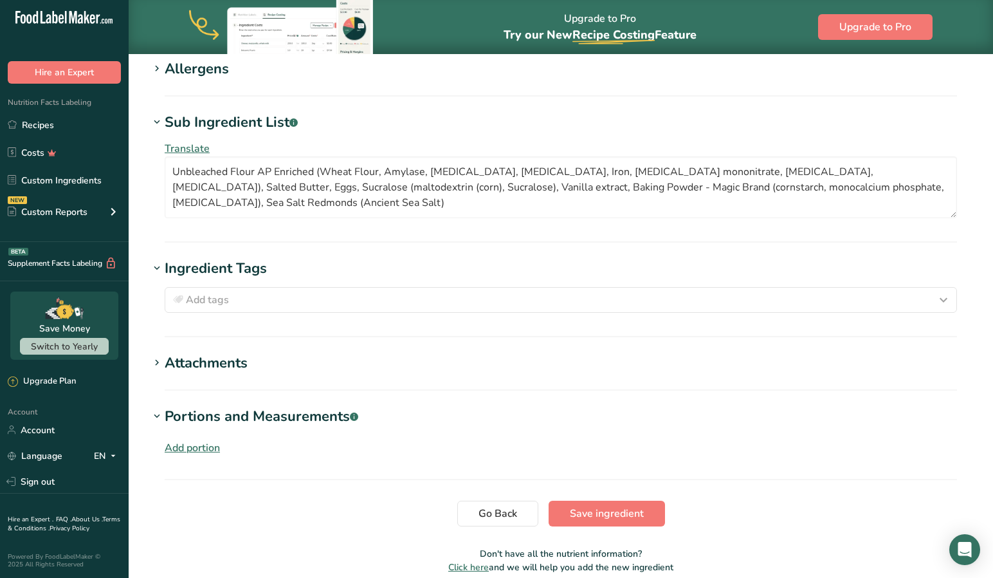
scroll to position [1126, 0]
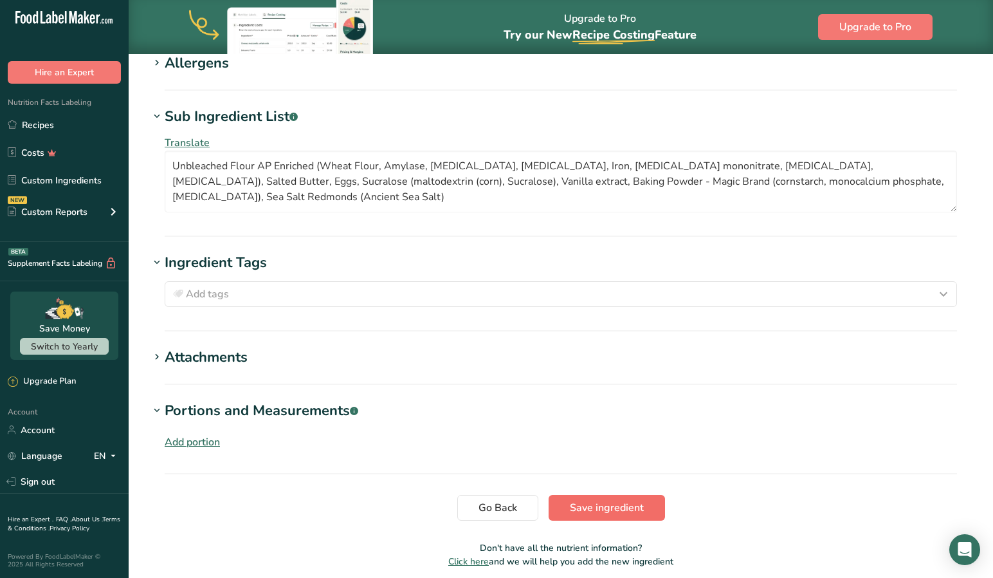
click at [591, 500] on span "Save ingredient" at bounding box center [607, 507] width 74 height 15
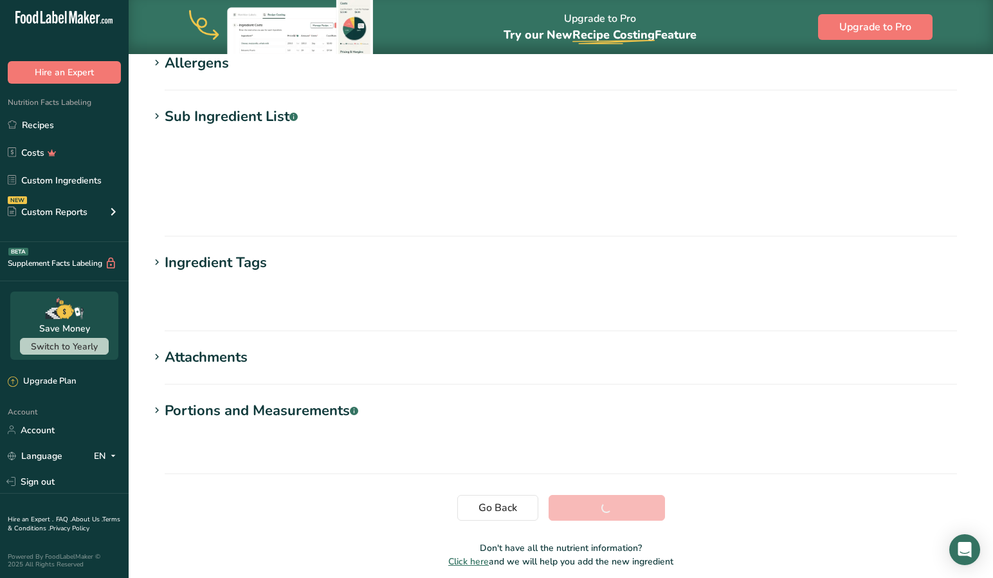
scroll to position [103, 0]
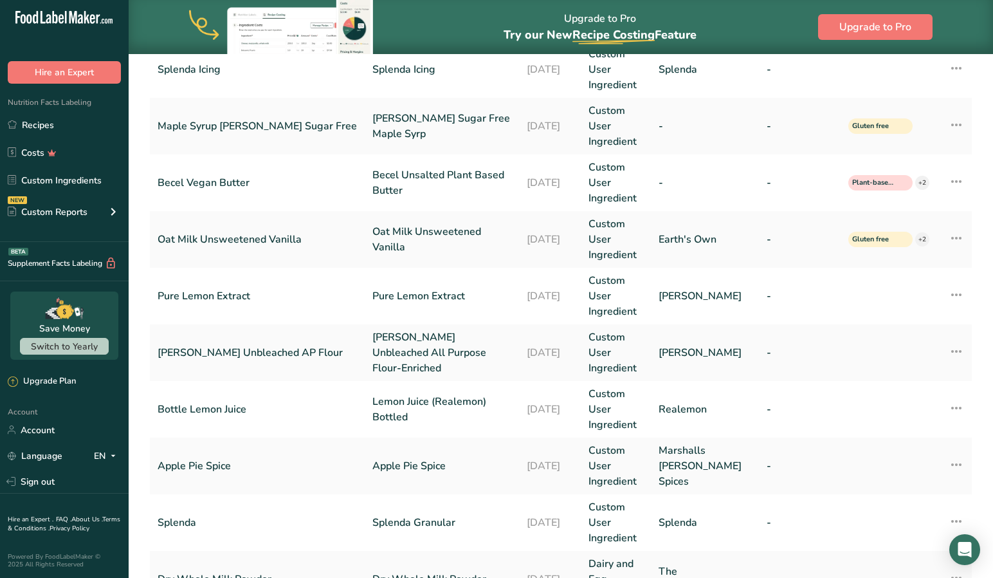
scroll to position [259, 0]
